Goal: Task Accomplishment & Management: Manage account settings

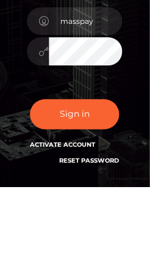
scroll to position [158, 0]
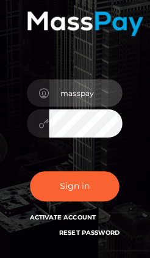
click at [100, 92] on input "masspay" at bounding box center [85, 92] width 73 height 27
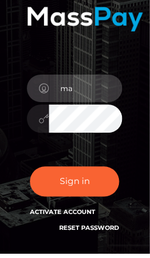
type input "m"
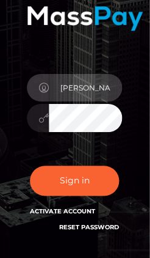
type input "[EMAIL_ADDRESS][DOMAIN_NAME]"
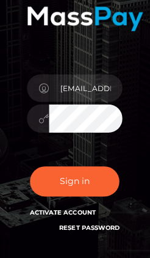
click at [86, 184] on button "Sign in" at bounding box center [75, 181] width 89 height 30
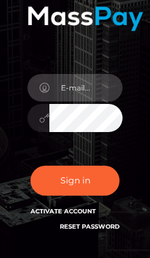
scroll to position [163, 0]
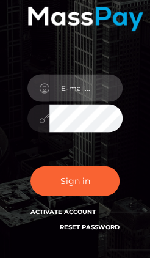
type input "[EMAIL_ADDRESS][DOMAIN_NAME]"
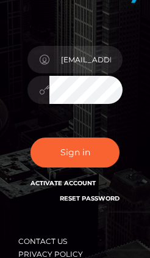
click at [87, 153] on button "Sign in" at bounding box center [75, 152] width 89 height 30
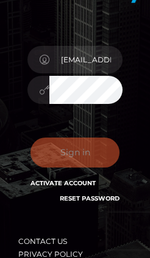
scroll to position [192, 0]
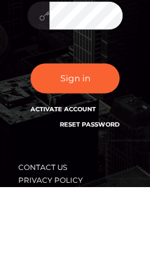
scroll to position [194, 0]
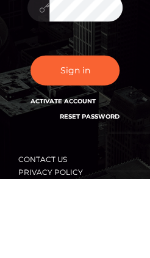
type input "[EMAIL_ADDRESS][DOMAIN_NAME]"
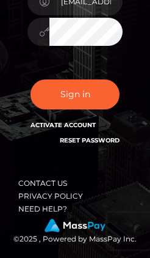
click at [89, 90] on button "Sign in" at bounding box center [75, 94] width 89 height 30
